Goal: Information Seeking & Learning: Check status

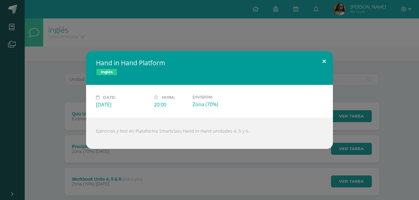
scroll to position [140, 0]
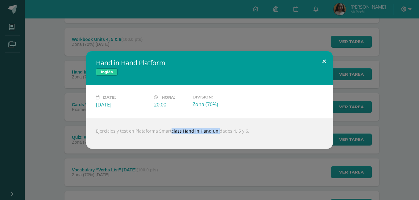
click at [322, 60] on button at bounding box center [324, 61] width 18 height 21
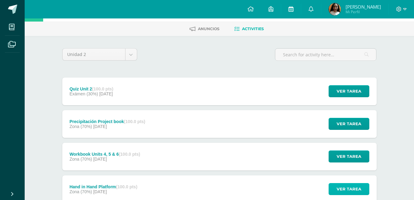
scroll to position [0, 0]
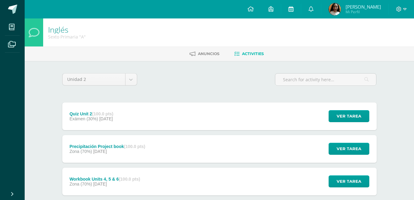
click at [295, 14] on link at bounding box center [291, 9] width 20 height 18
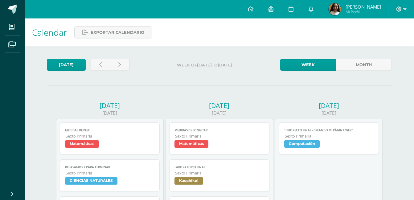
click at [348, 9] on span "Lizbeth Arleth Mi Perfil" at bounding box center [354, 9] width 55 height 12
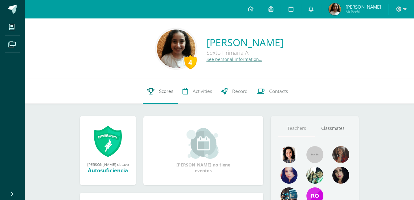
click at [156, 88] on link "Scores" at bounding box center [160, 91] width 35 height 25
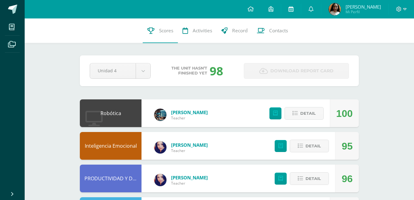
click at [301, 13] on link at bounding box center [291, 9] width 20 height 18
